Goal: Task Accomplishment & Management: Complete application form

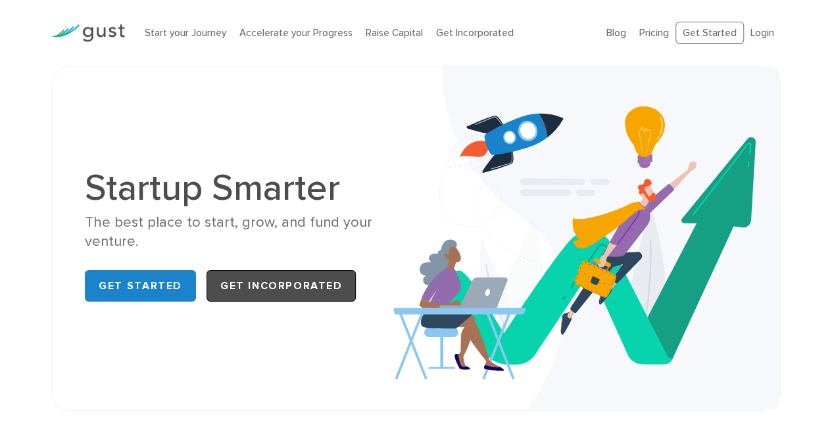
click at [306, 296] on link "Get Incorporated" at bounding box center [281, 286] width 150 height 32
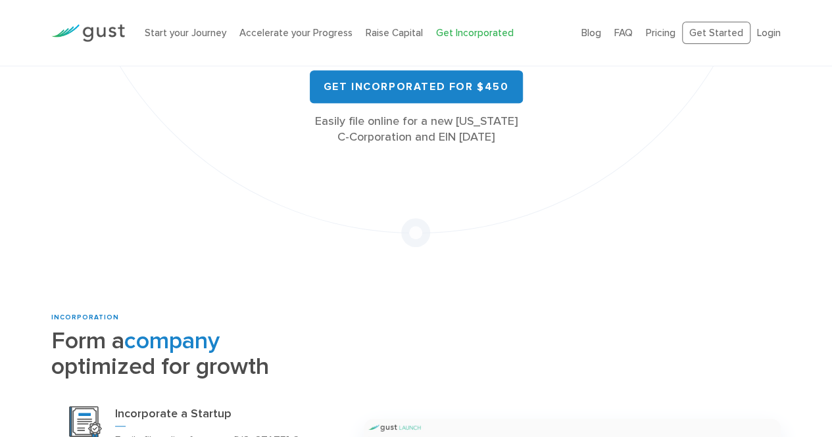
scroll to position [394, 0]
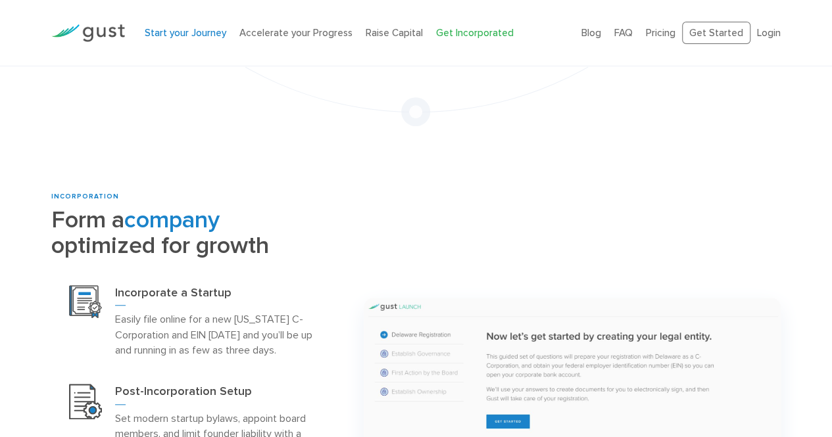
click at [189, 37] on link "Start your Journey" at bounding box center [186, 33] width 82 height 12
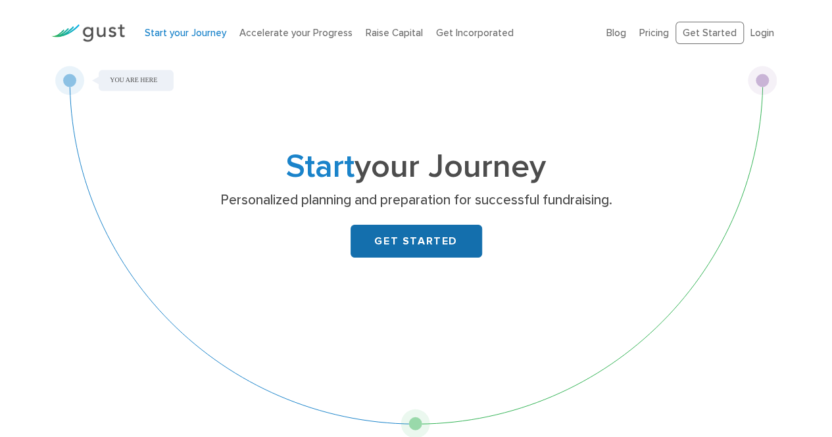
click at [437, 240] on link "GET STARTED" at bounding box center [415, 241] width 131 height 33
